Goal: Communication & Community: Answer question/provide support

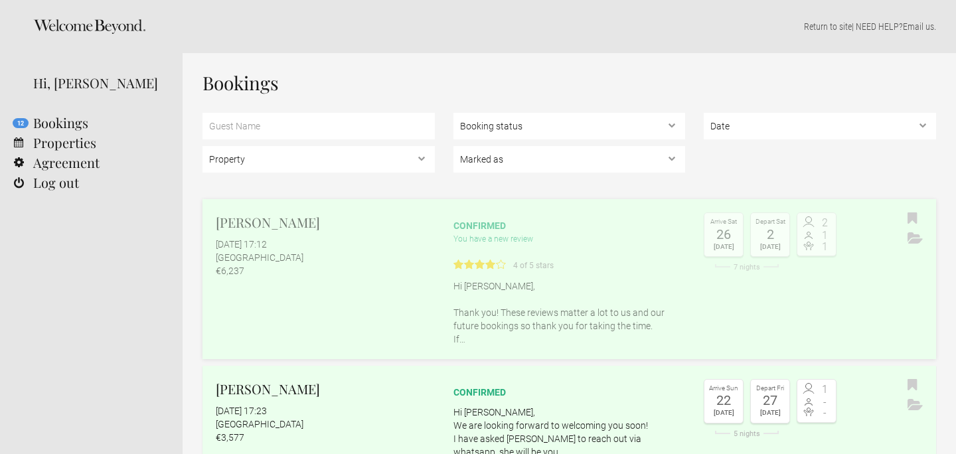
click at [499, 301] on p "Hi Nichlas, Thank you! These reviews matter a lot to us and our future bookings…" at bounding box center [569, 312] width 232 height 66
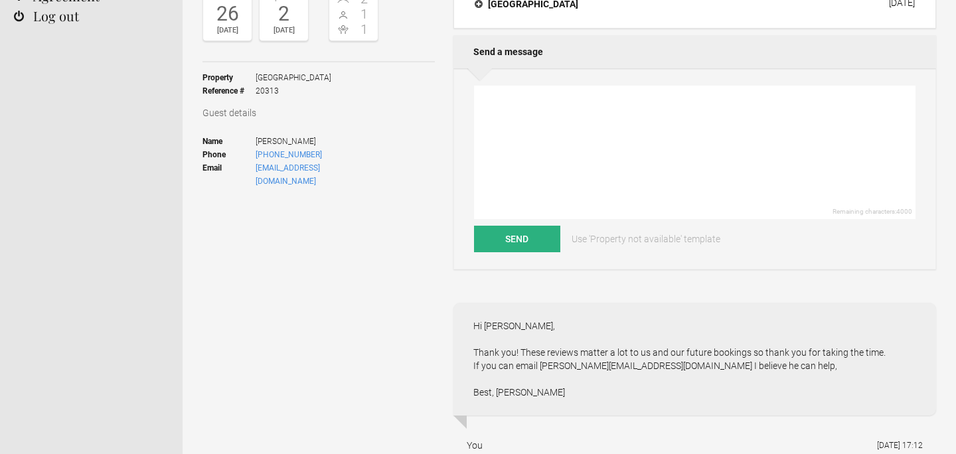
scroll to position [155, 0]
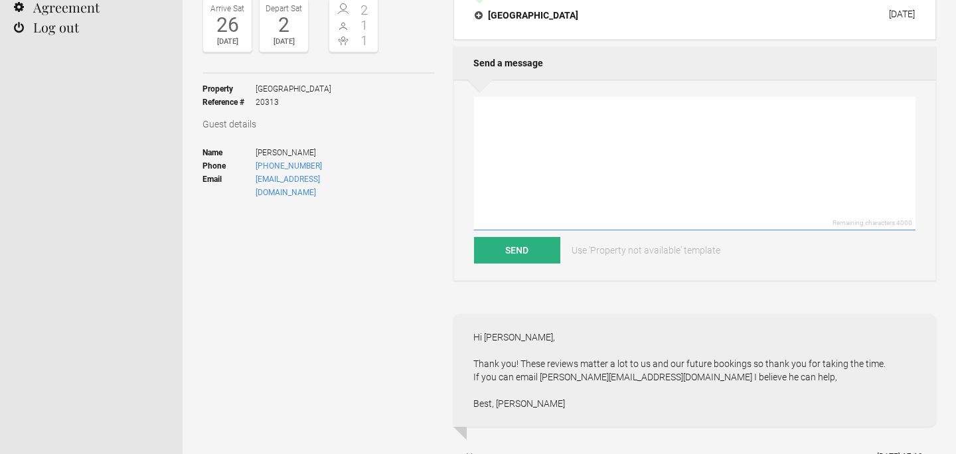
click at [496, 117] on textarea at bounding box center [694, 163] width 441 height 133
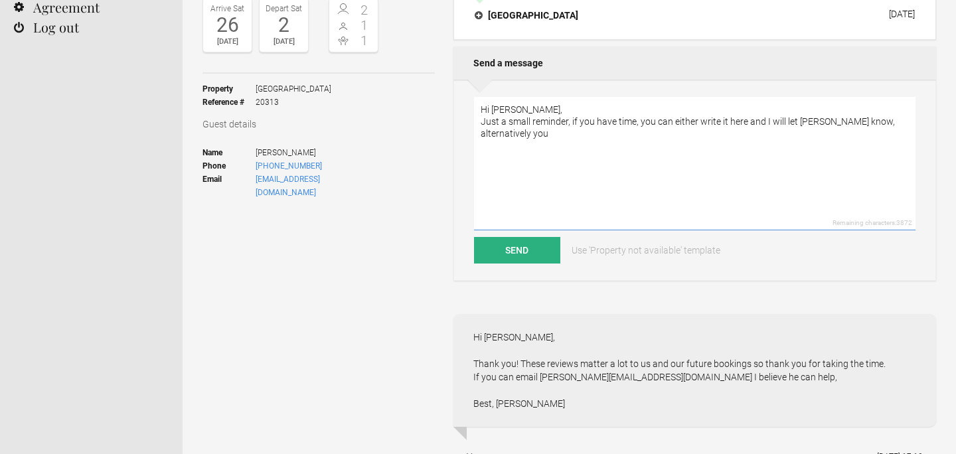
click at [819, 121] on textarea "Hi [PERSON_NAME], Just a small reminder, if you have time, you can either write…" at bounding box center [694, 163] width 441 height 133
click at [684, 137] on textarea "Hi [PERSON_NAME], Just a small reminder, if you have time, you can either write…" at bounding box center [694, 163] width 441 height 133
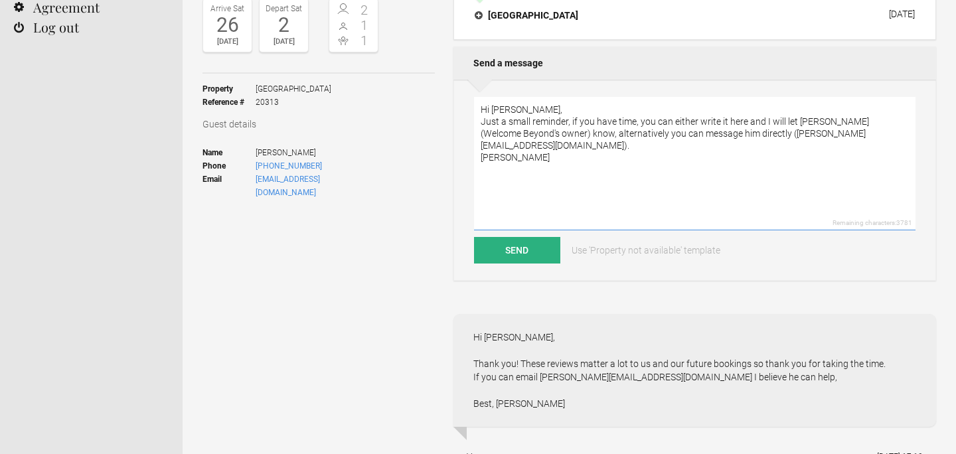
click at [634, 121] on textarea "Hi [PERSON_NAME], Just a small reminder, if you have time, you can either write…" at bounding box center [694, 163] width 441 height 133
click at [601, 121] on textarea "Hi [PERSON_NAME], Just a small reminder, if you have time, you can either write…" at bounding box center [694, 163] width 441 height 133
click at [564, 139] on textarea "Hi [PERSON_NAME], Just a small reminder, if you can spare the time, you can eit…" at bounding box center [694, 163] width 441 height 133
click at [688, 130] on textarea "Hi [PERSON_NAME], Just a small reminder, if you can spare the time, you can eit…" at bounding box center [694, 163] width 441 height 133
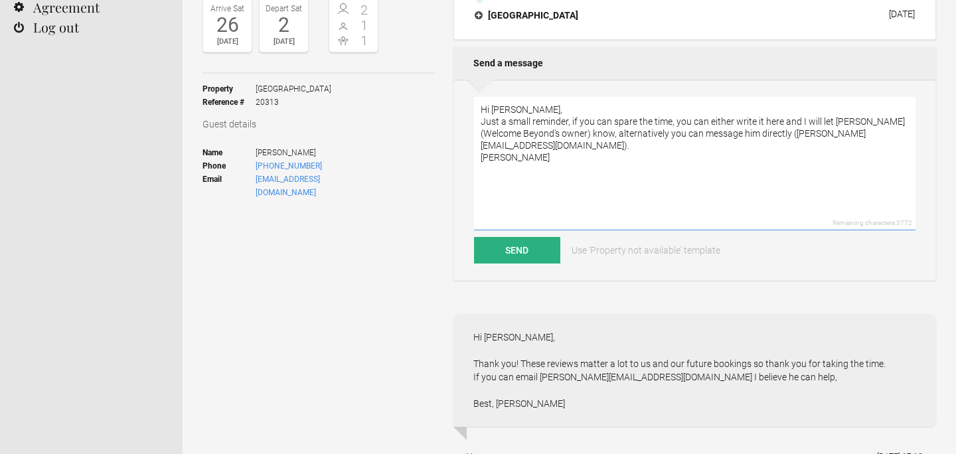
click at [688, 130] on textarea "Hi [PERSON_NAME], Just a small reminder, if you can spare the time, you can eit…" at bounding box center [694, 163] width 441 height 133
type textarea "Hi [PERSON_NAME], Just a small reminder, if you can spare the time, you can eit…"
click at [519, 248] on button "Send" at bounding box center [517, 250] width 86 height 27
